Goal: Find contact information: Find contact information

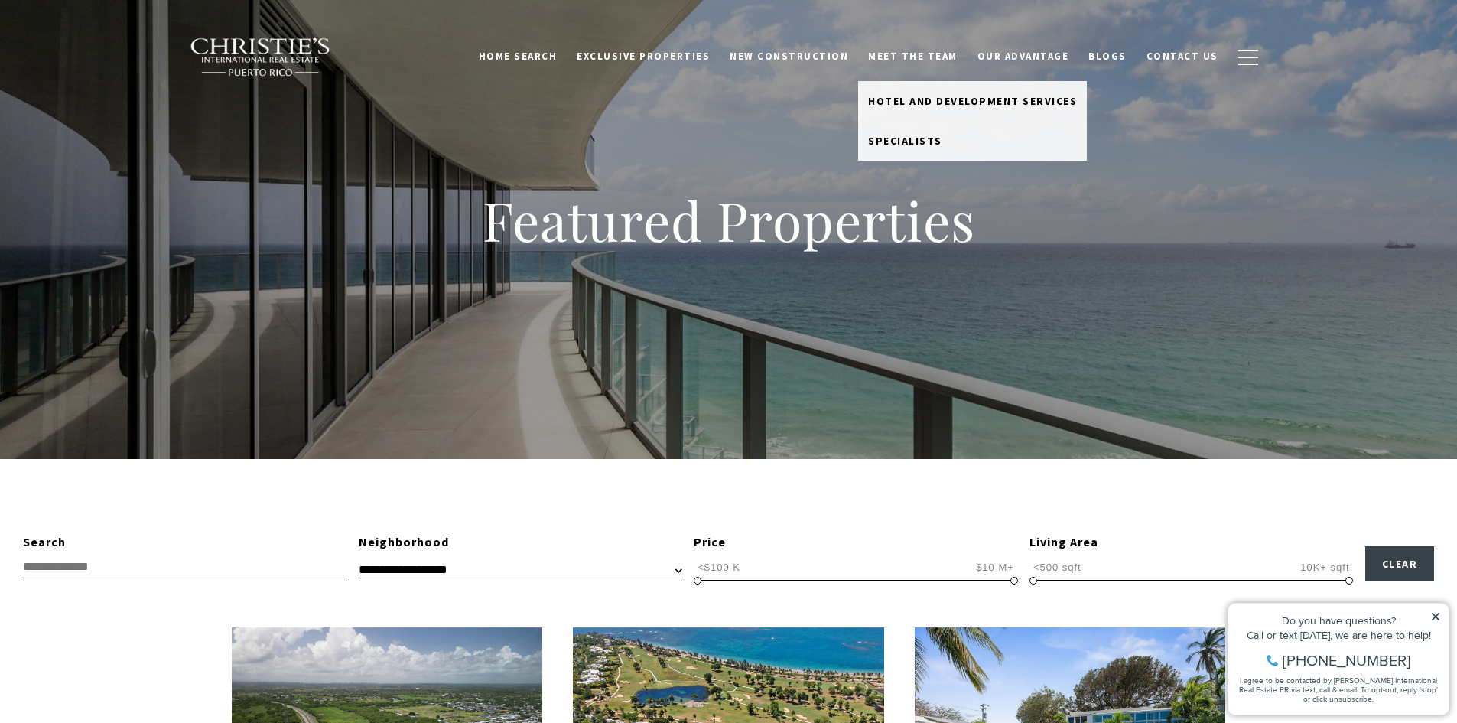
click at [914, 57] on link "Meet the Team" at bounding box center [912, 56] width 109 height 29
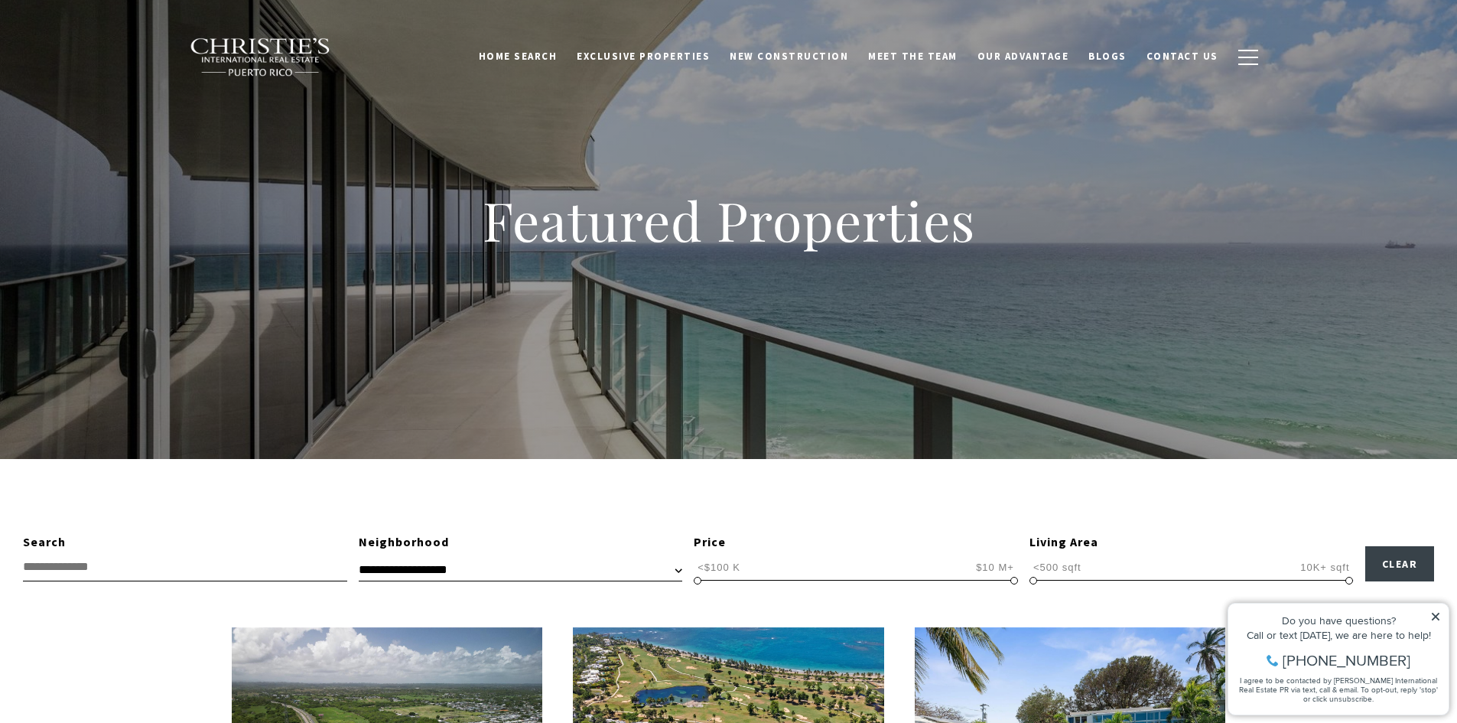
click at [925, 51] on link "Meet the Team" at bounding box center [912, 56] width 109 height 29
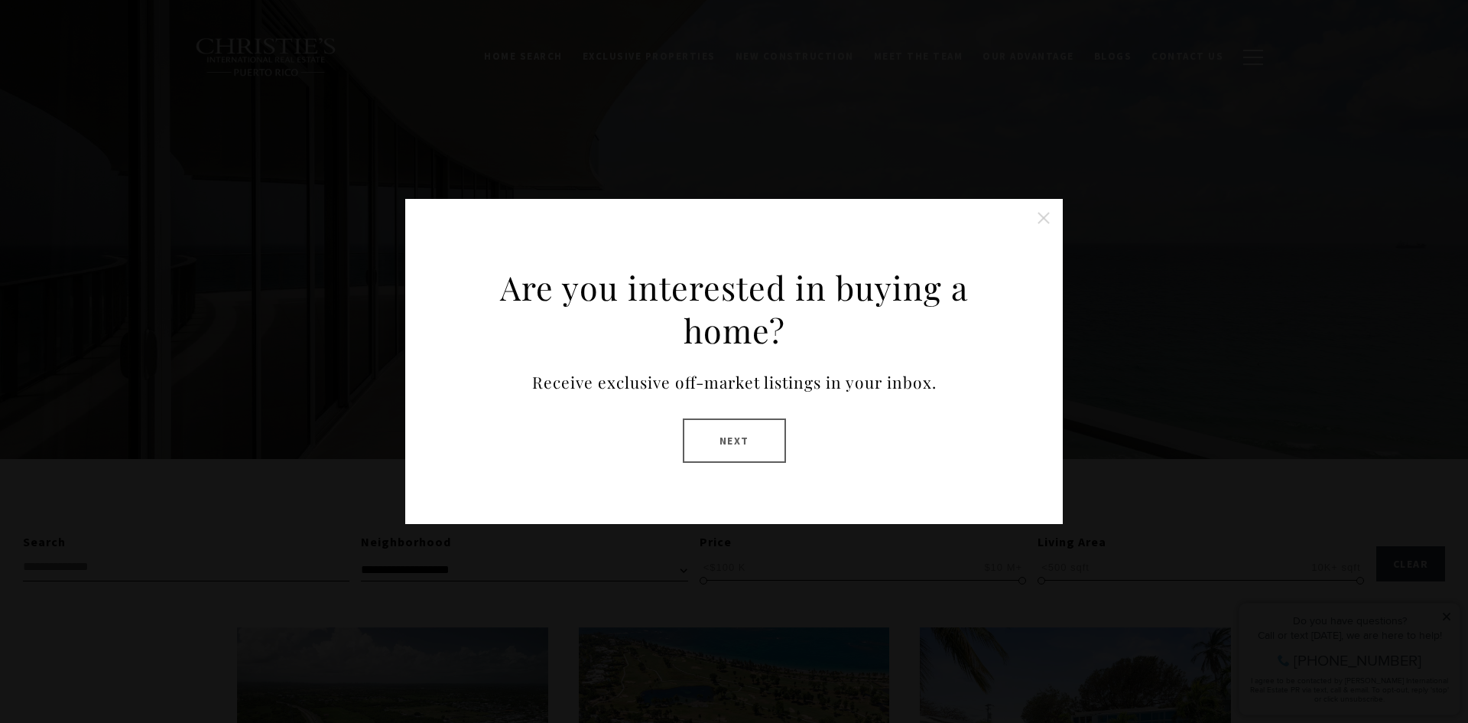
click at [756, 455] on button "Next" at bounding box center [734, 440] width 103 height 44
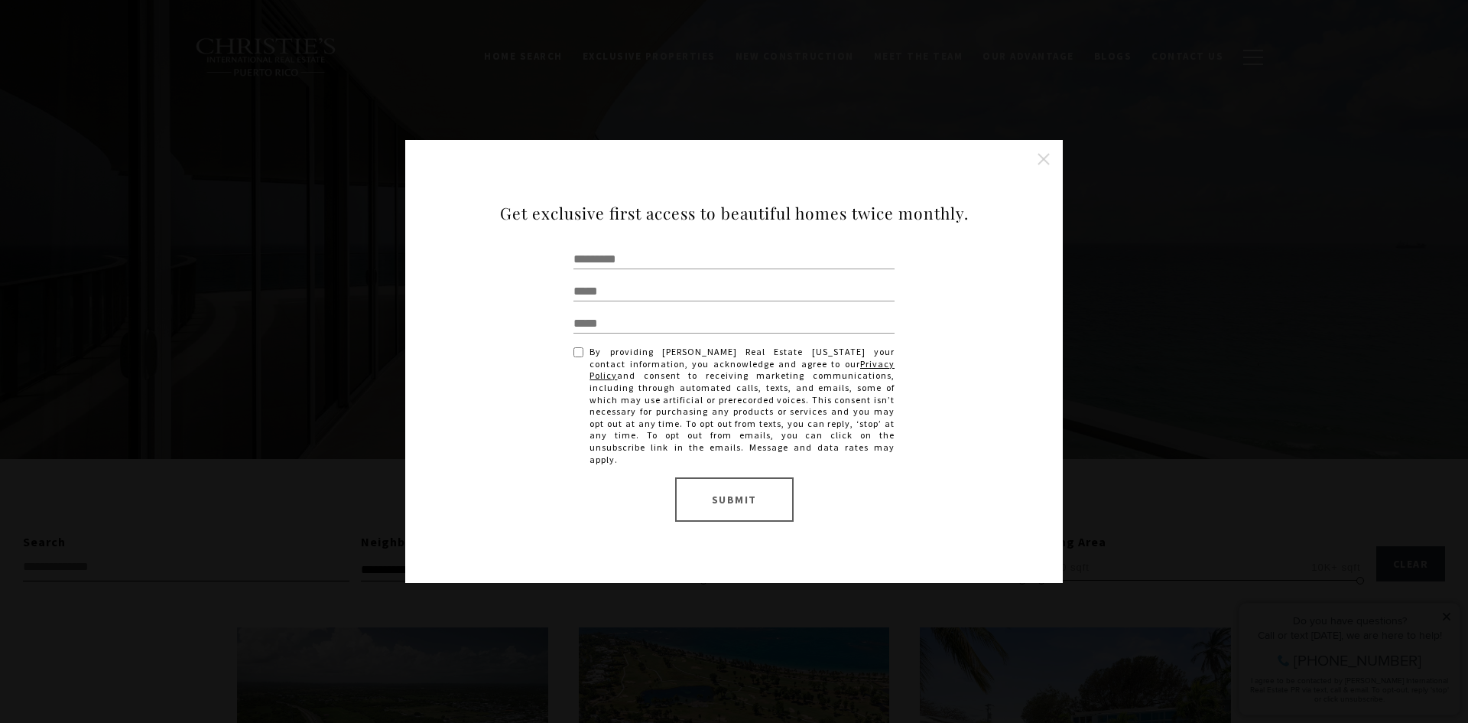
drag, startPoint x: 1033, startPoint y: 283, endPoint x: 1252, endPoint y: 318, distance: 222.2
click at [1068, 291] on div "Are you interested in buying a home? Receive exclusive off-market listings in y…" at bounding box center [734, 361] width 1468 height 723
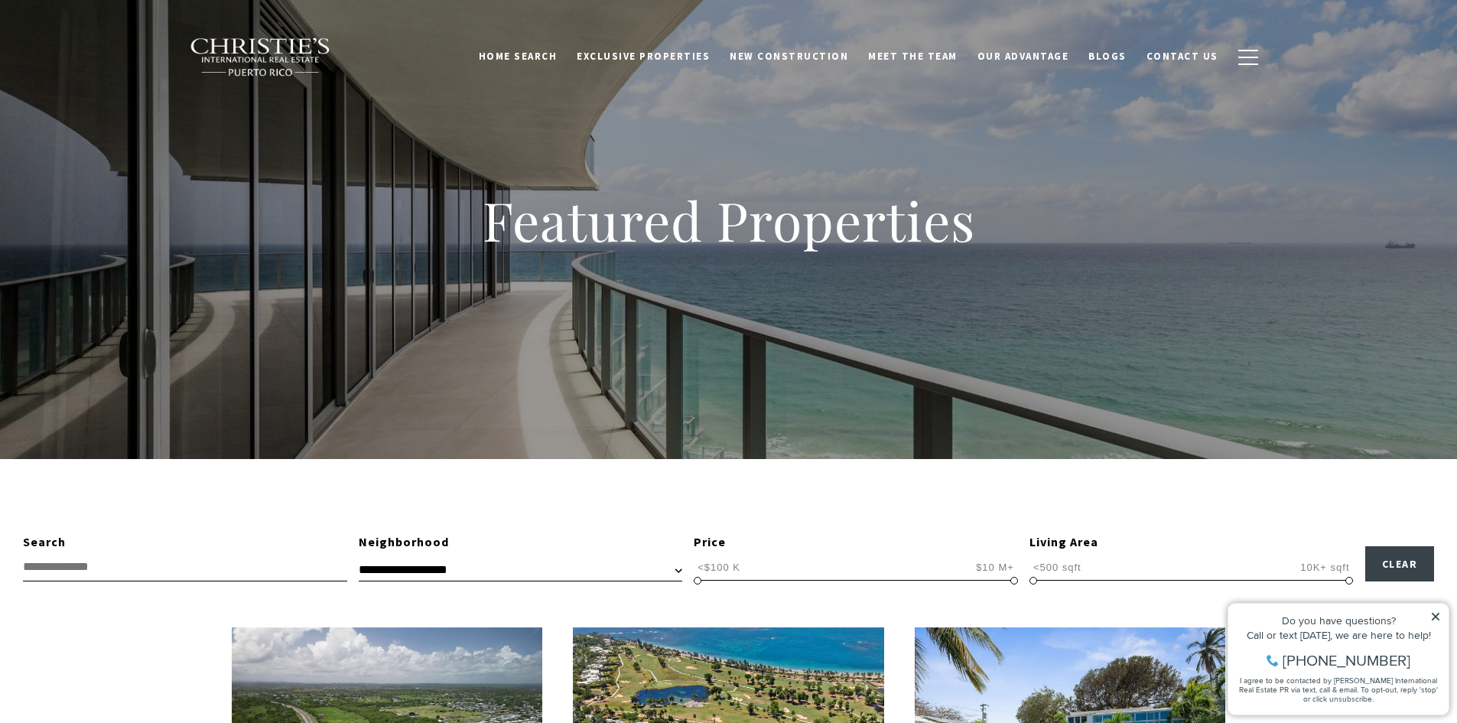
click at [1249, 320] on div "Featured Properties" at bounding box center [728, 229] width 1457 height 459
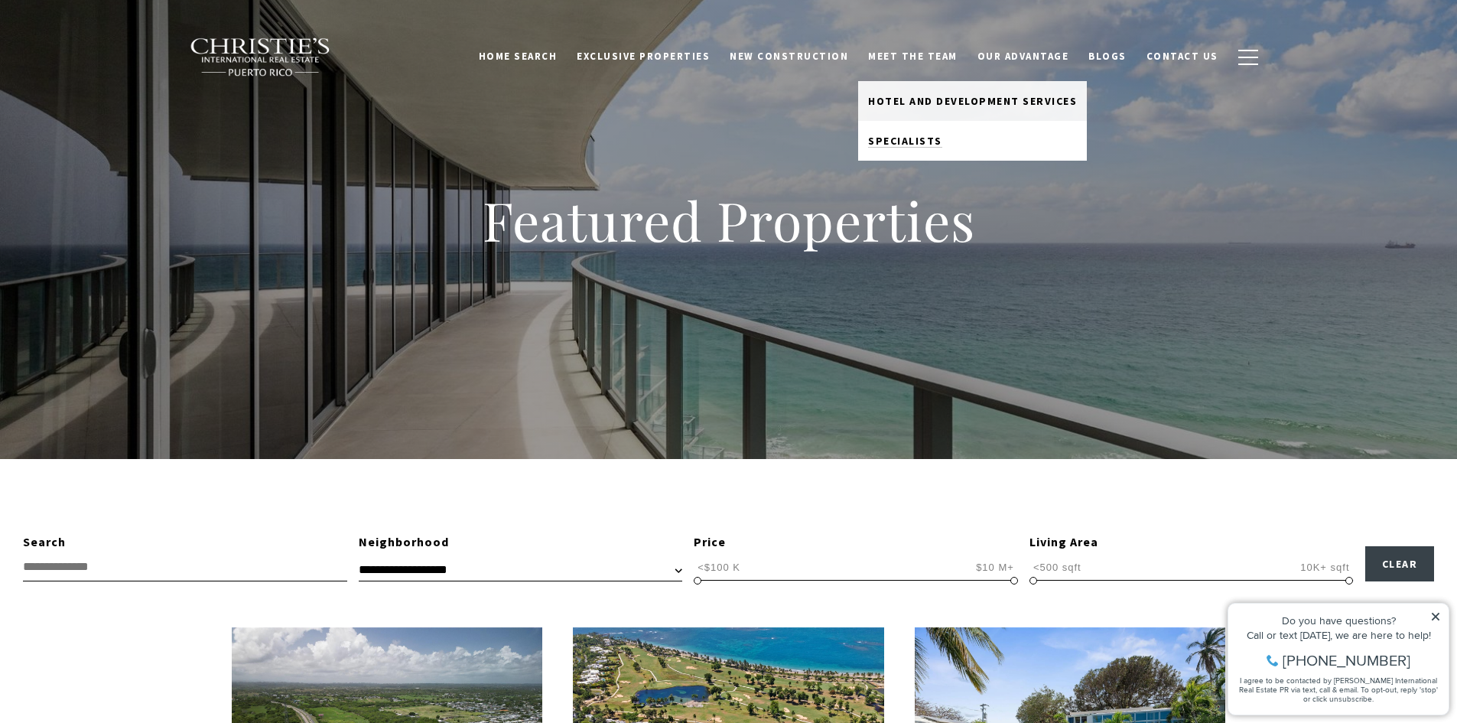
click at [918, 140] on span "Specialists" at bounding box center [905, 141] width 74 height 14
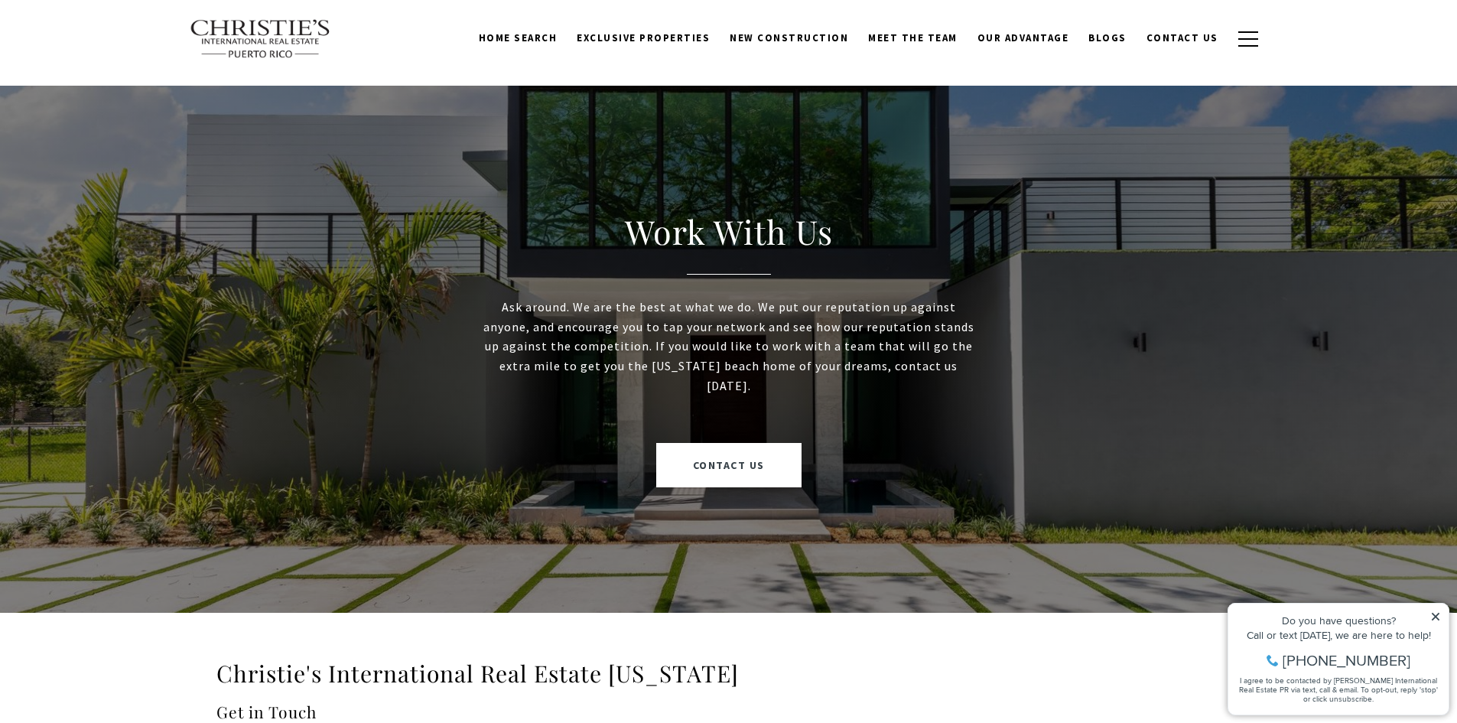
scroll to position [3823, 0]
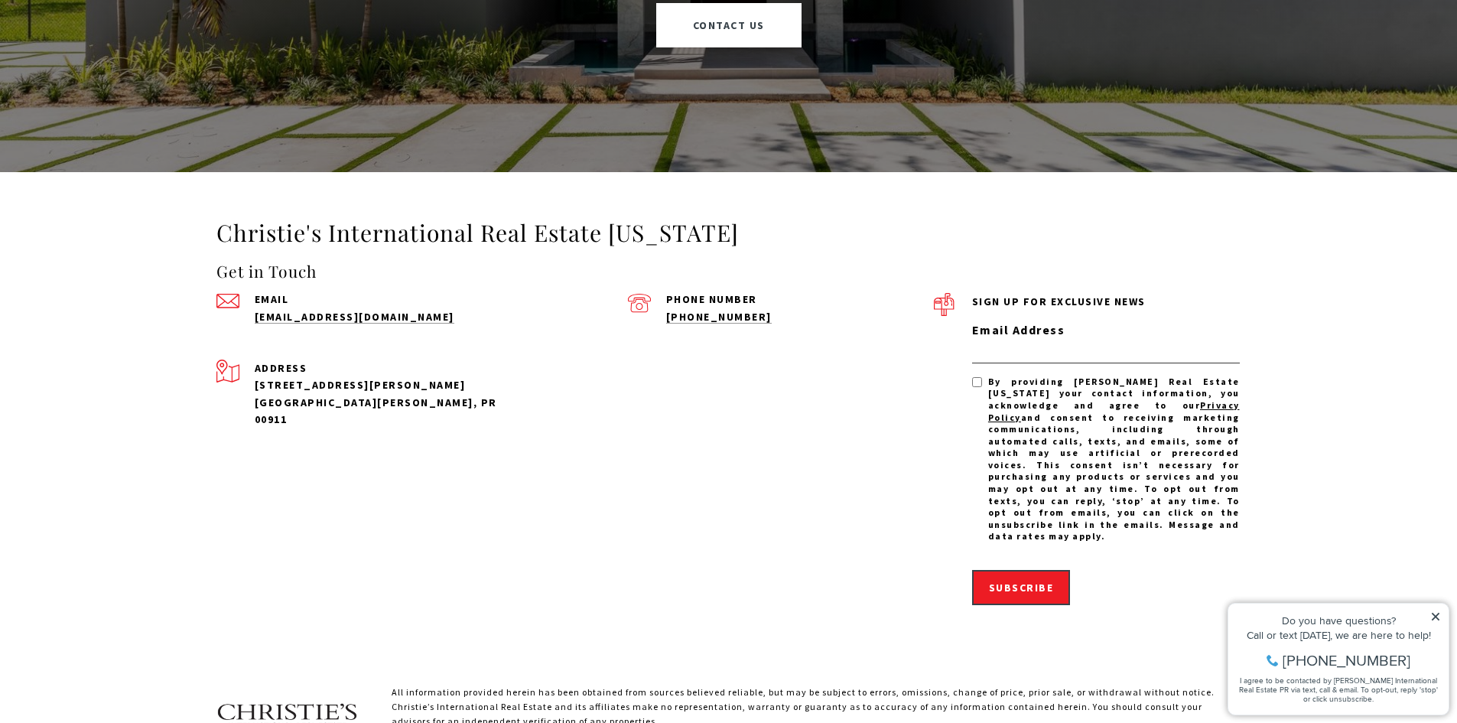
scroll to position [1988, 0]
